Goal: Task Accomplishment & Management: Manage account settings

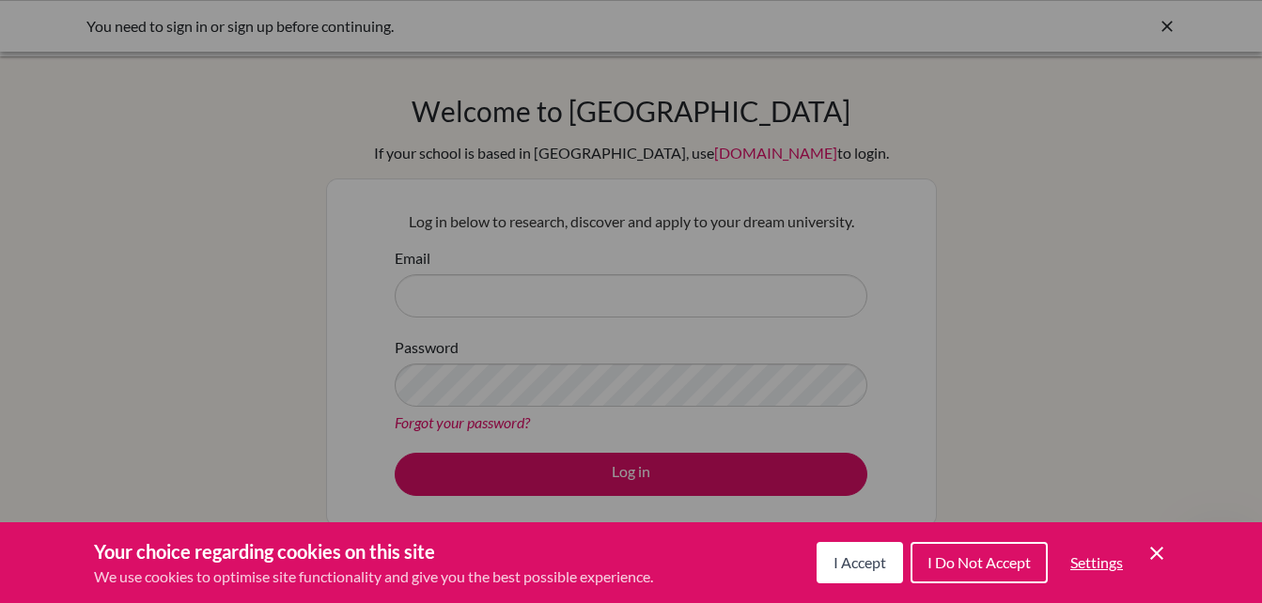
click at [881, 575] on button "I Accept" at bounding box center [860, 562] width 86 height 41
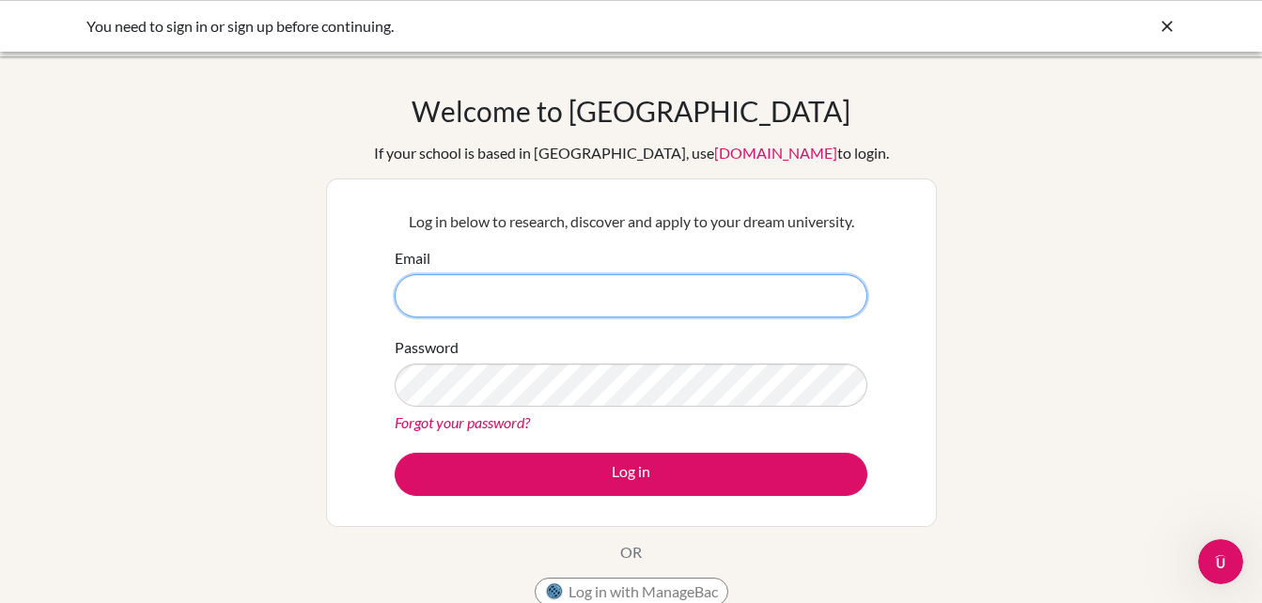
click at [633, 287] on input "Email" at bounding box center [631, 295] width 473 height 43
type input "dinofe07@gmail.com"
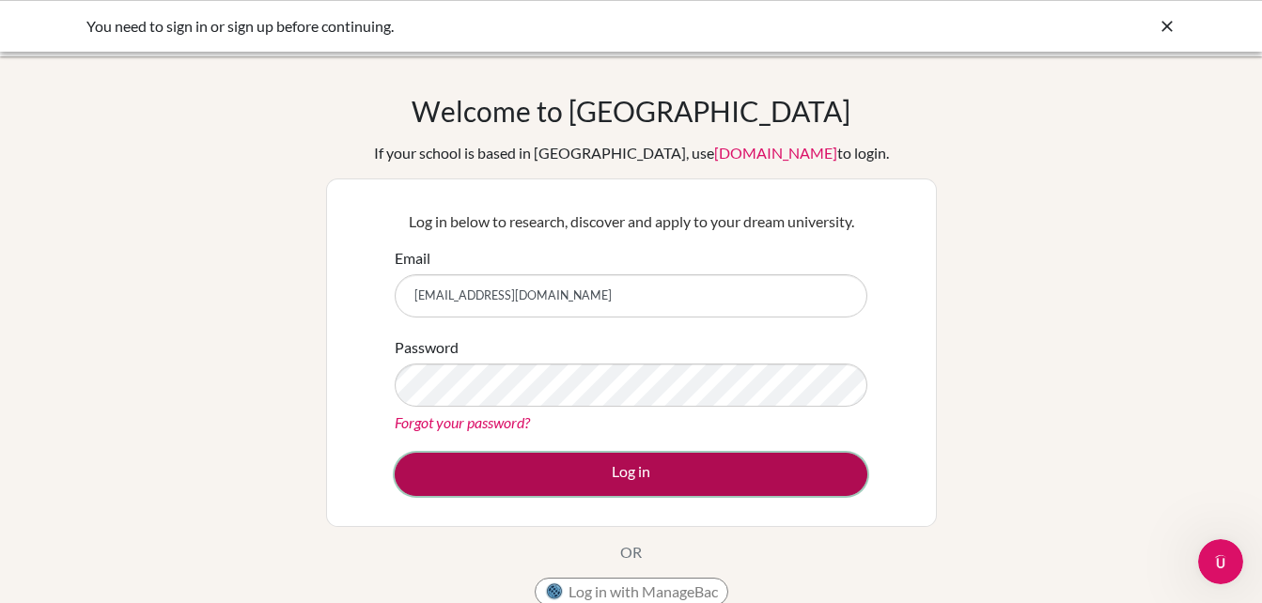
click at [498, 470] on button "Log in" at bounding box center [631, 474] width 473 height 43
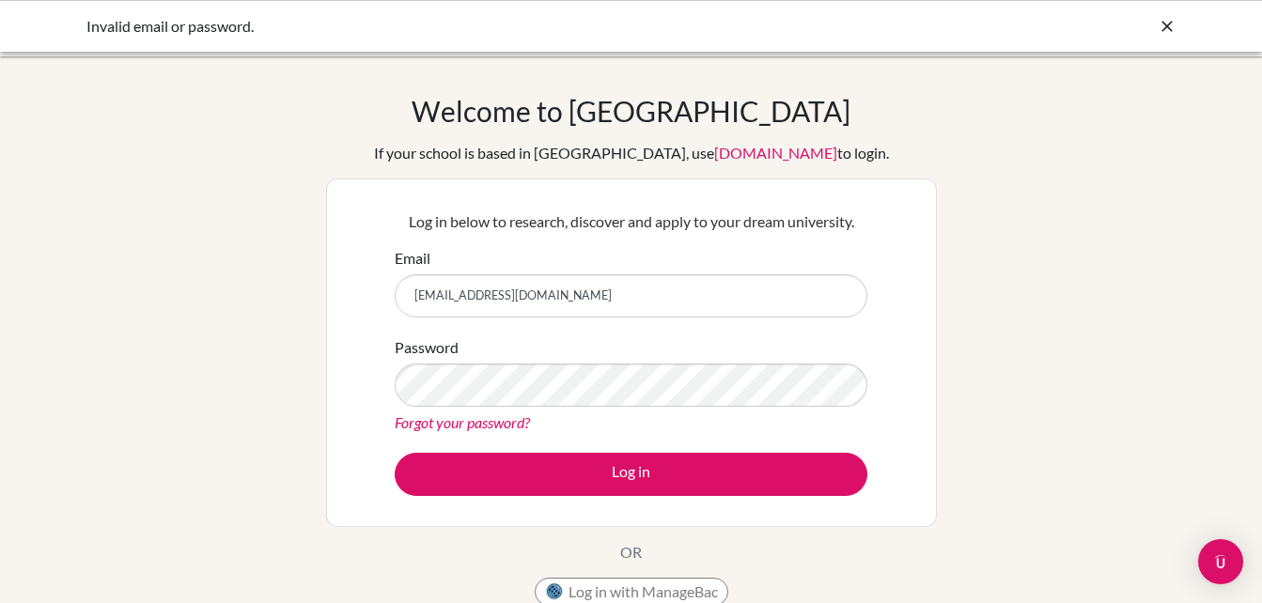
click at [1173, 20] on icon at bounding box center [1167, 26] width 19 height 19
